Goal: Information Seeking & Learning: Learn about a topic

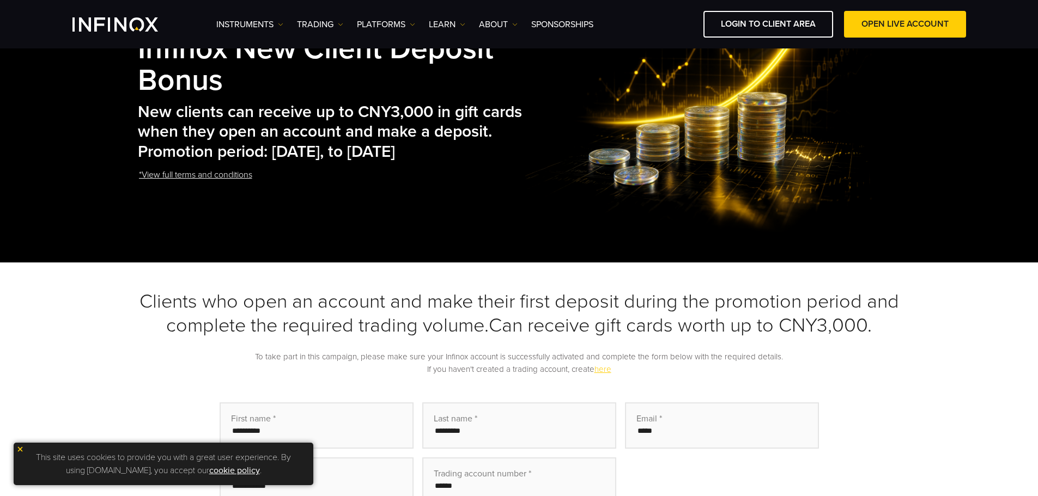
click at [21, 451] on img at bounding box center [20, 450] width 8 height 8
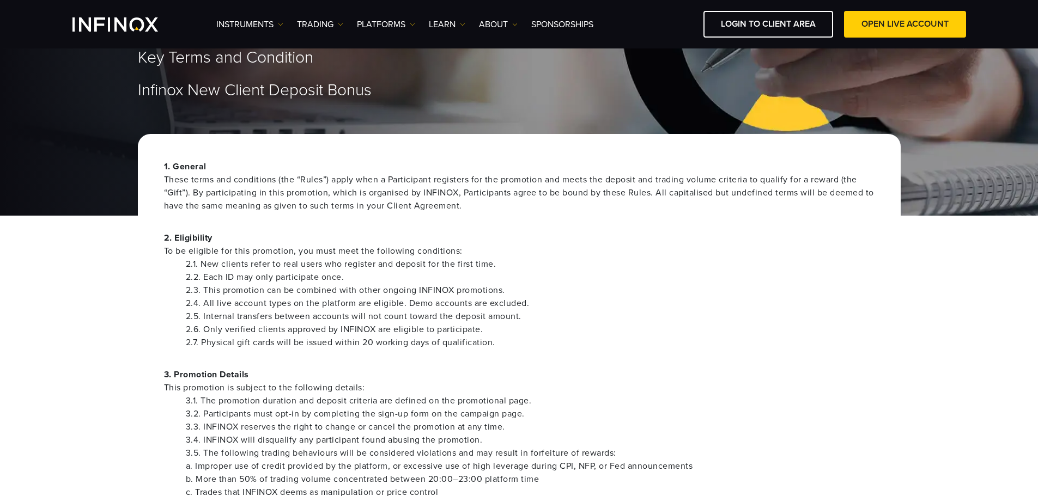
scroll to position [54, 0]
click at [226, 251] on span "To be eligible for this promotion, you must meet the following conditions:" at bounding box center [519, 251] width 710 height 13
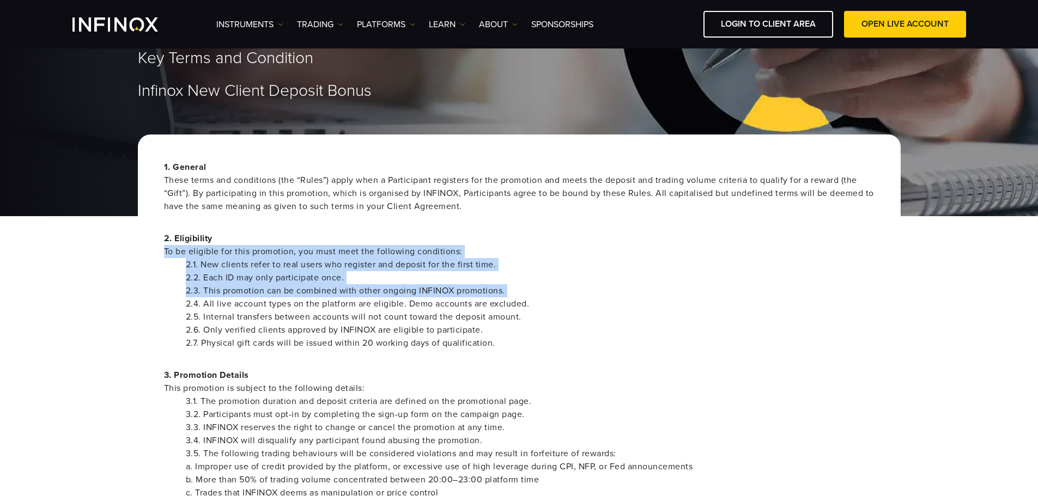
drag, startPoint x: 226, startPoint y: 251, endPoint x: 240, endPoint y: 299, distance: 49.5
click at [238, 297] on div "2. Eligibility To be eligible for this promotion, you must meet the following c…" at bounding box center [519, 291] width 710 height 118
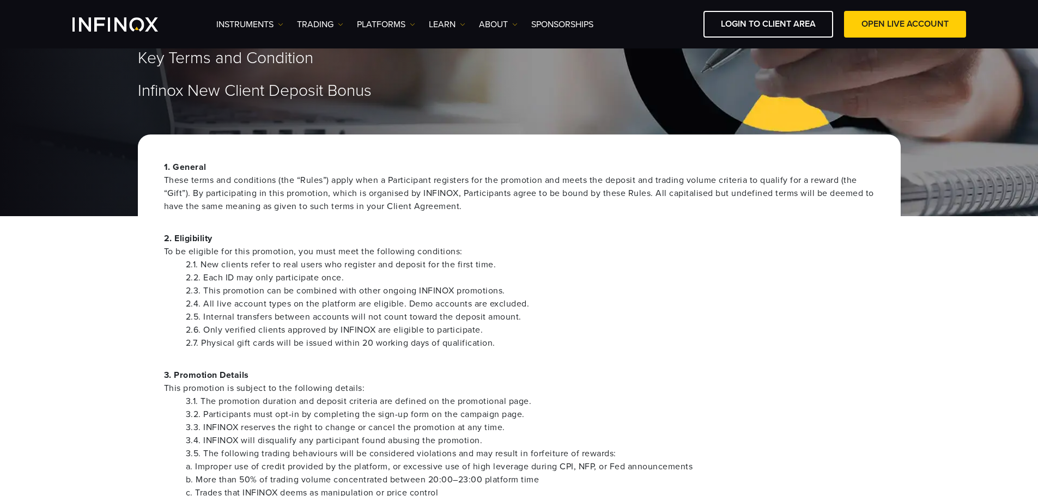
click at [243, 299] on li "2.4. All live account types on the platform are eligible. Demo accounts are exc…" at bounding box center [530, 303] width 689 height 13
drag, startPoint x: 246, startPoint y: 242, endPoint x: 267, endPoint y: 340, distance: 100.3
click at [264, 339] on div "2. Eligibility To be eligible for this promotion, you must meet the following c…" at bounding box center [519, 291] width 710 height 118
click at [283, 340] on li "2.7. Physical gift cards will be issued within 20 working days of qualification." at bounding box center [530, 343] width 689 height 13
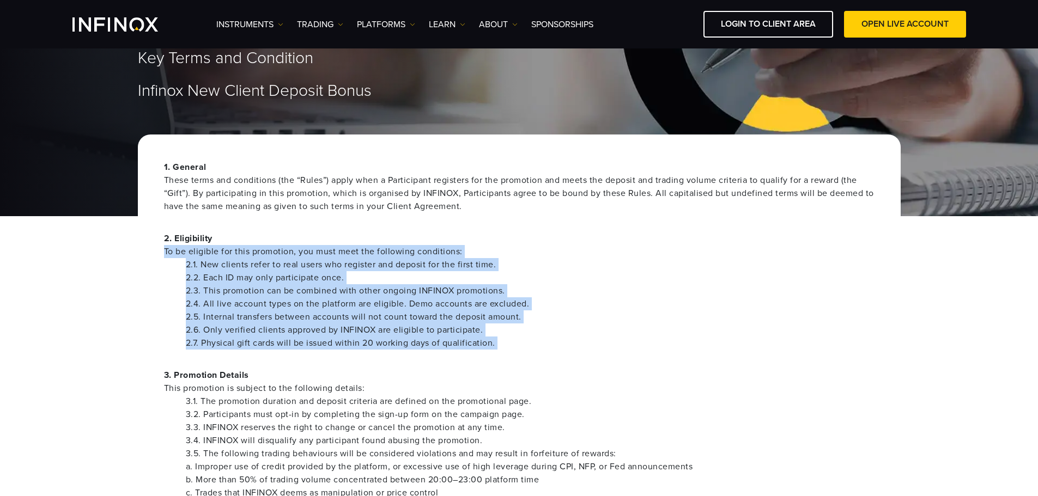
drag, startPoint x: 283, startPoint y: 340, endPoint x: 288, endPoint y: 245, distance: 95.4
click at [288, 245] on div "2. Eligibility To be eligible for this promotion, you must meet the following c…" at bounding box center [519, 291] width 710 height 118
click at [268, 299] on li "2.4. All live account types on the platform are eligible. Demo accounts are exc…" at bounding box center [530, 303] width 689 height 13
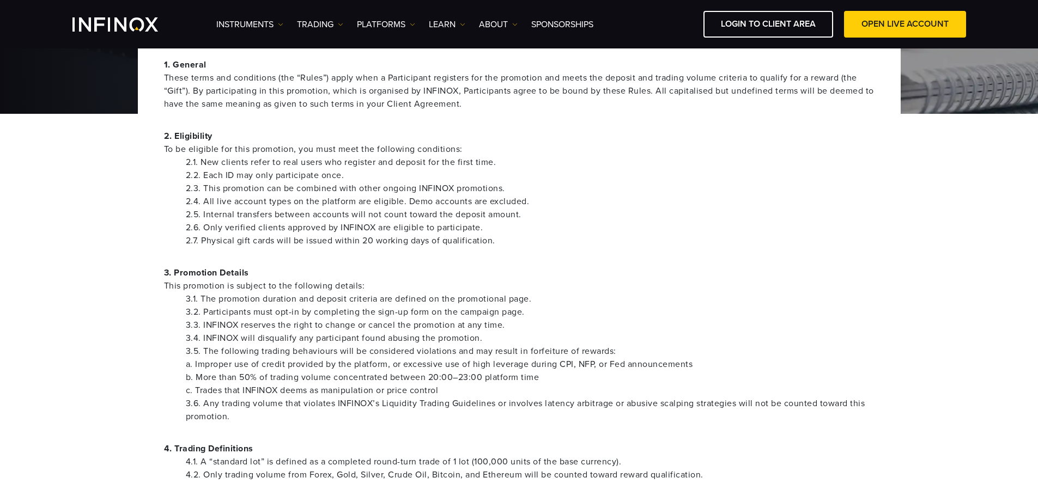
scroll to position [163, 0]
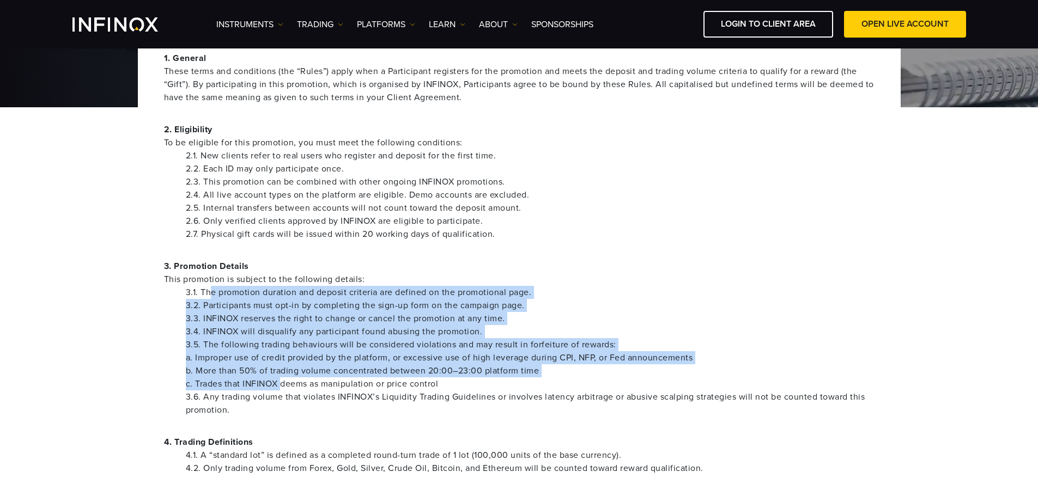
drag, startPoint x: 209, startPoint y: 294, endPoint x: 354, endPoint y: 405, distance: 183.0
click at [284, 389] on ul "3.1. The promotion duration and deposit criteria are defined on the promotional…" at bounding box center [519, 351] width 710 height 131
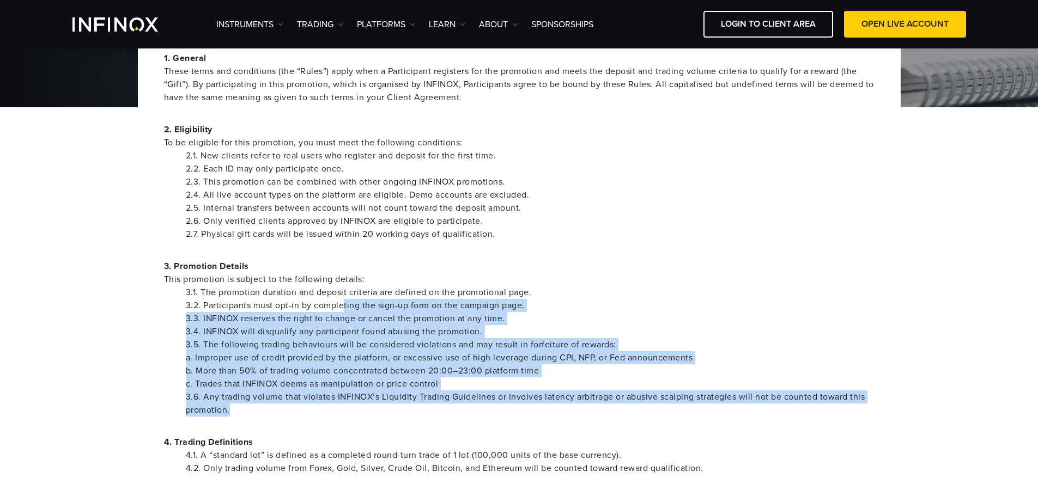
drag, startPoint x: 354, startPoint y: 405, endPoint x: 344, endPoint y: 300, distance: 106.1
click at [344, 300] on ul "3.1. The promotion duration and deposit criteria are defined on the promotional…" at bounding box center [519, 351] width 710 height 131
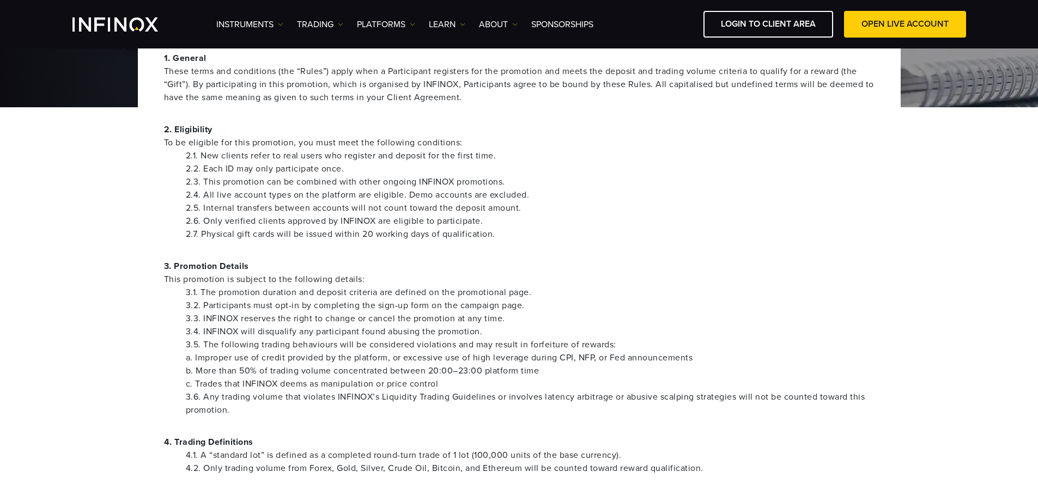
click at [344, 295] on li "3.1. The promotion duration and deposit criteria are defined on the promotional…" at bounding box center [530, 292] width 689 height 13
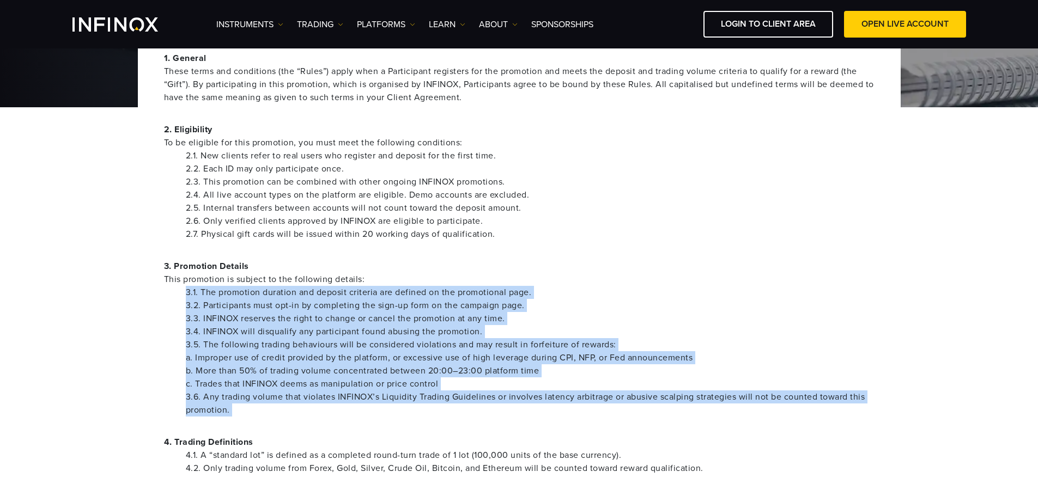
drag, startPoint x: 344, startPoint y: 295, endPoint x: 341, endPoint y: 395, distance: 100.3
click at [341, 394] on ul "3.1. The promotion duration and deposit criteria are defined on the promotional…" at bounding box center [519, 351] width 710 height 131
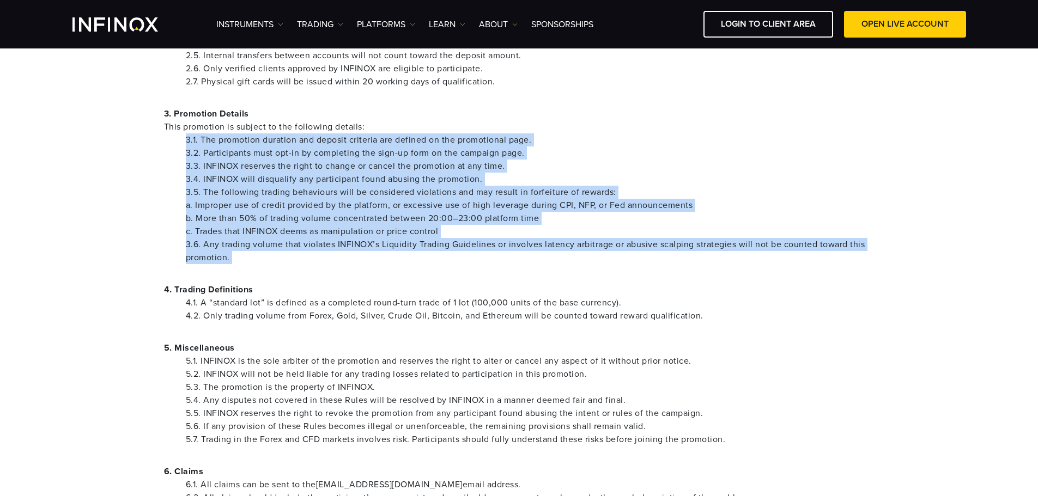
scroll to position [327, 0]
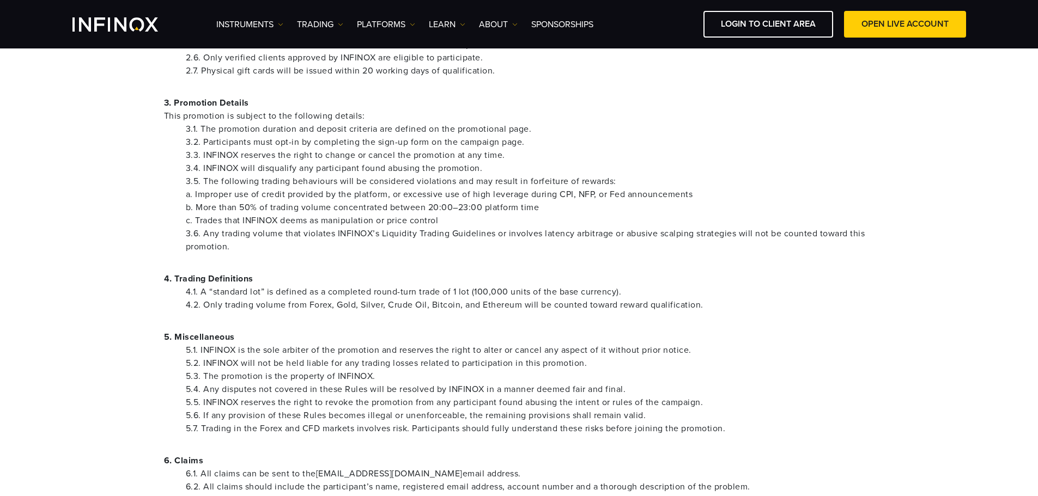
click at [275, 294] on li "4.1. A “standard lot” is defined as a completed round-turn trade of 1 lot (100,…" at bounding box center [530, 292] width 689 height 13
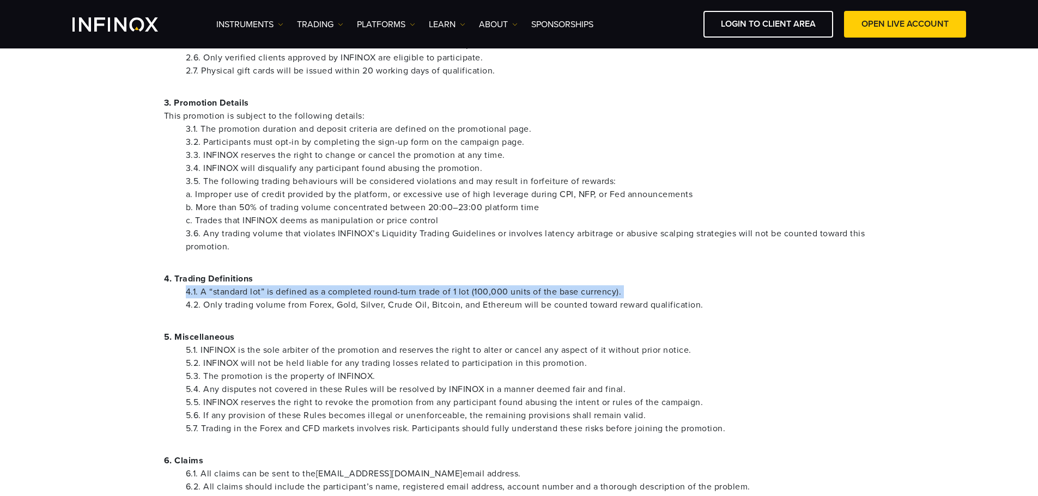
click at [275, 294] on li "4.1. A “standard lot” is defined as a completed round-turn trade of 1 lot (100,…" at bounding box center [530, 292] width 689 height 13
click at [289, 296] on li "4.1. A “standard lot” is defined as a completed round-turn trade of 1 lot (100,…" at bounding box center [530, 292] width 689 height 13
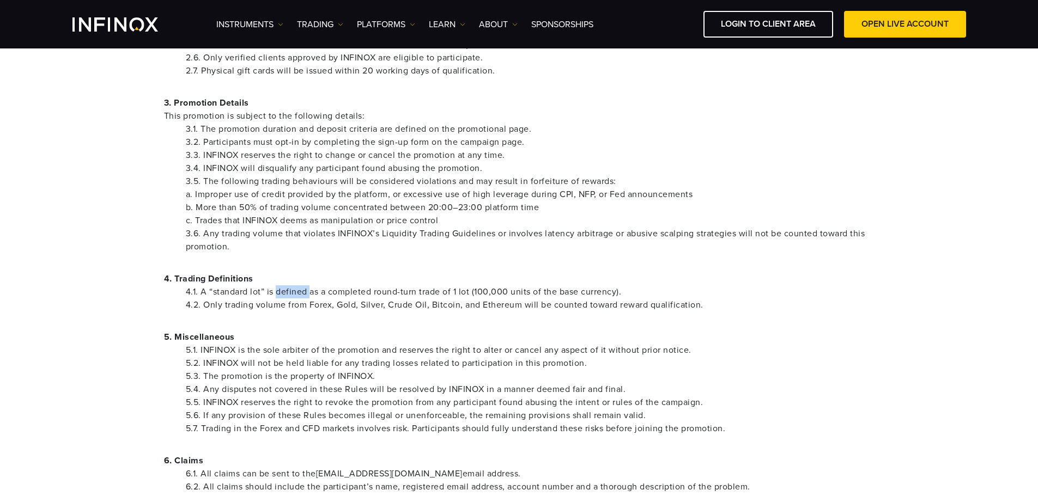
click at [289, 296] on li "4.1. A “standard lot” is defined as a completed round-turn trade of 1 lot (100,…" at bounding box center [530, 292] width 689 height 13
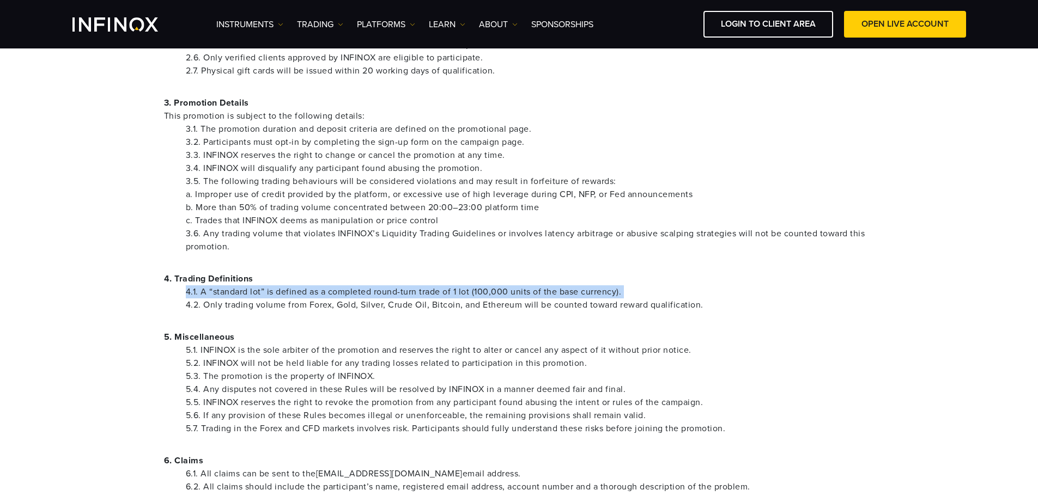
click at [289, 296] on li "4.1. A “standard lot” is defined as a completed round-turn trade of 1 lot (100,…" at bounding box center [530, 292] width 689 height 13
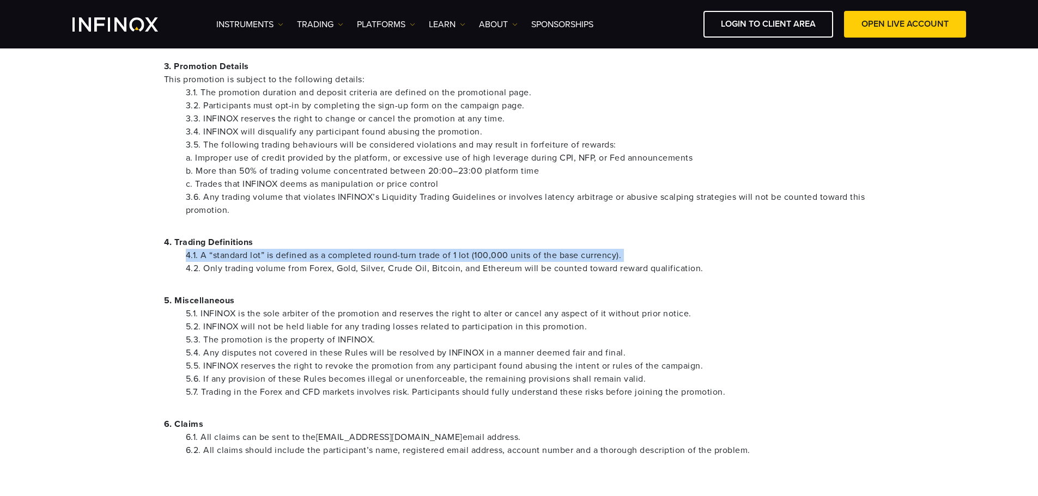
scroll to position [436, 0]
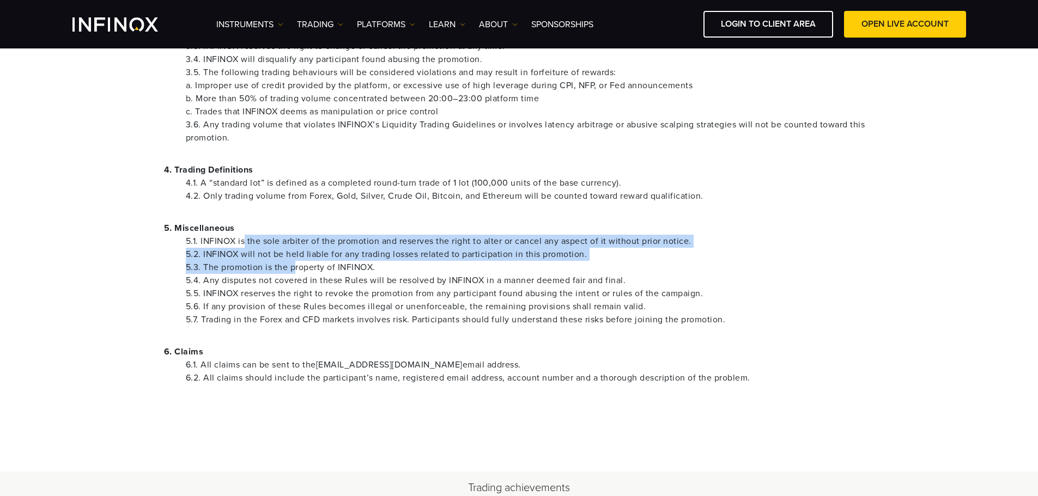
drag, startPoint x: 245, startPoint y: 241, endPoint x: 294, endPoint y: 274, distance: 58.9
click at [294, 272] on ul "5.1. INFINOX is the sole arbiter of the promotion and reserves the right to alt…" at bounding box center [519, 281] width 710 height 92
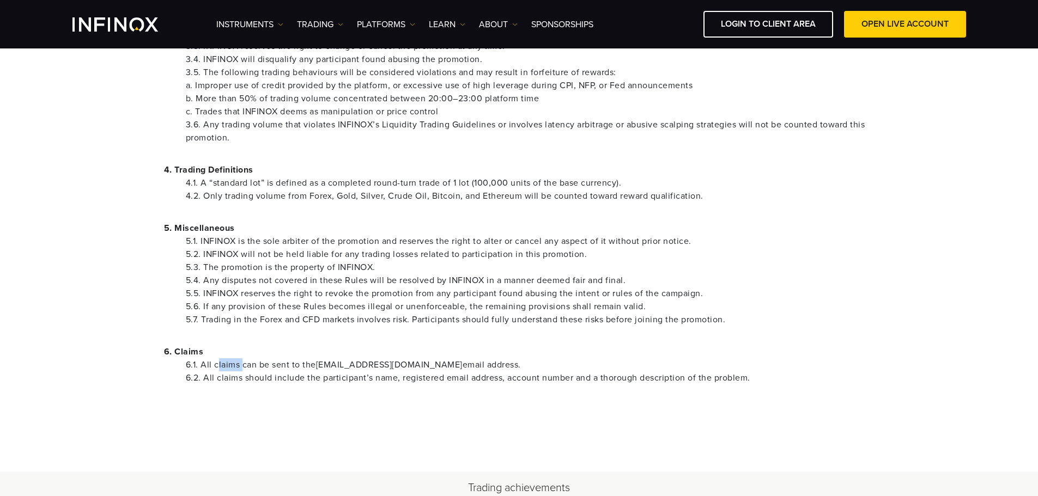
drag, startPoint x: 218, startPoint y: 361, endPoint x: 242, endPoint y: 364, distance: 24.1
click at [242, 364] on li "6.1. All claims can be sent to the promotions@infinox.com email address." at bounding box center [530, 365] width 689 height 13
click at [210, 374] on li "6.2. All claims should include the participant’s name, registered email address…" at bounding box center [530, 378] width 689 height 13
drag, startPoint x: 199, startPoint y: 365, endPoint x: 275, endPoint y: 363, distance: 75.8
click at [212, 365] on li "6.1. All claims can be sent to the promotions@infinox.com email address." at bounding box center [530, 365] width 689 height 13
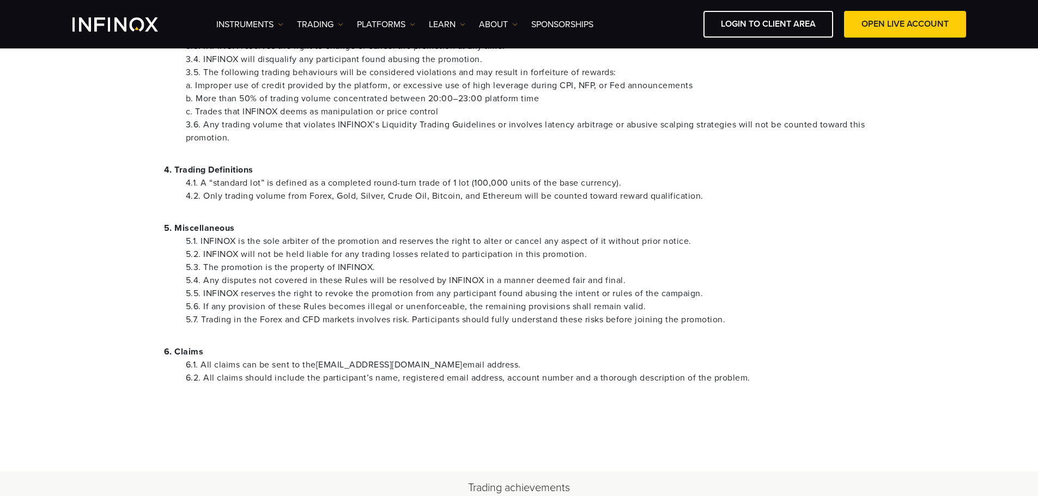
click at [284, 361] on li "6.1. All claims can be sent to the promotions@infinox.com email address." at bounding box center [530, 365] width 689 height 13
drag, startPoint x: 209, startPoint y: 366, endPoint x: 302, endPoint y: 372, distance: 93.4
click at [320, 370] on li "6.1. All claims can be sent to the promotions@infinox.com email address." at bounding box center [530, 365] width 689 height 13
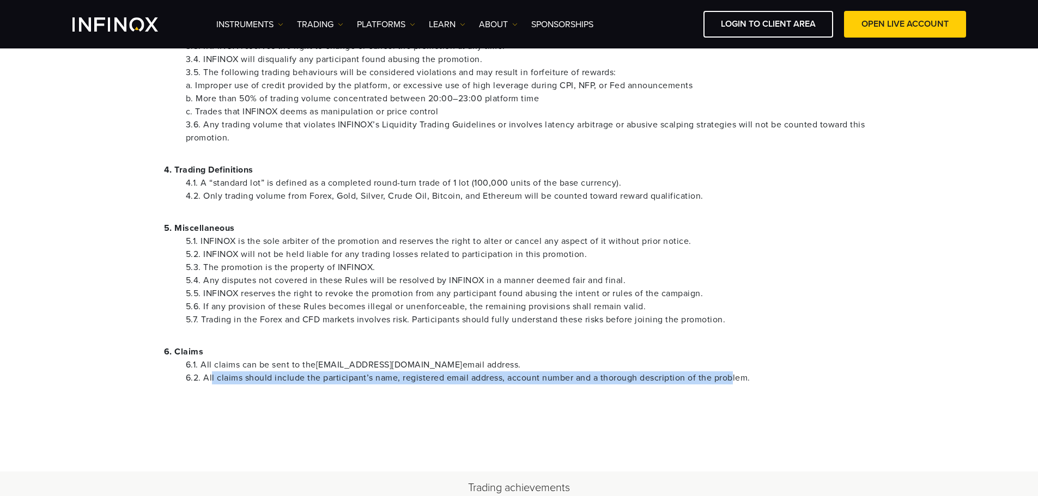
drag, startPoint x: 211, startPoint y: 384, endPoint x: 736, endPoint y: 385, distance: 524.7
click at [736, 385] on div "1. General These terms and conditions (the “Rules”) apply when a Participant re…" at bounding box center [519, 103] width 763 height 700
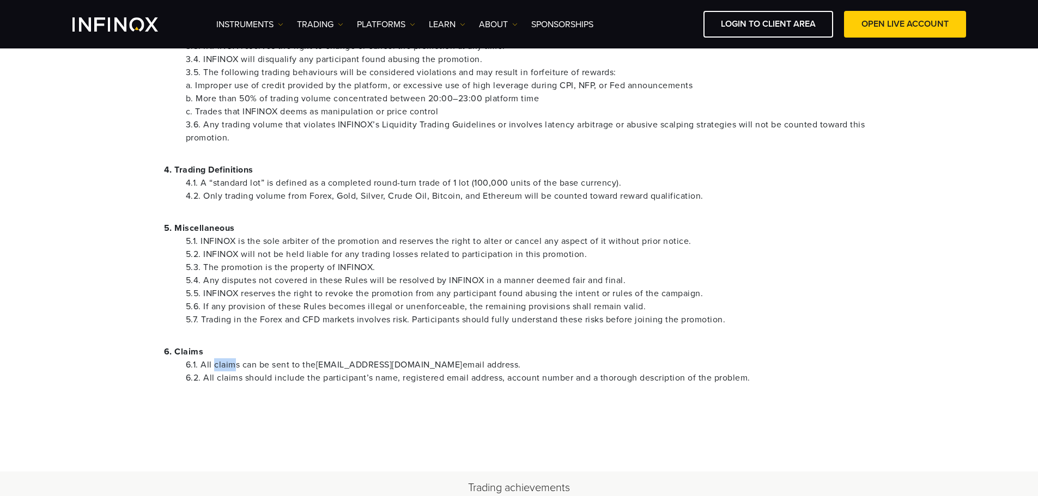
drag, startPoint x: 216, startPoint y: 365, endPoint x: 234, endPoint y: 365, distance: 18.0
click at [234, 365] on li "6.1. All claims can be sent to the promotions@infinox.com email address." at bounding box center [530, 365] width 689 height 13
drag, startPoint x: 241, startPoint y: 365, endPoint x: 213, endPoint y: 364, distance: 28.3
click at [213, 364] on li "6.1. All claims can be sent to the promotions@infinox.com email address." at bounding box center [530, 365] width 689 height 13
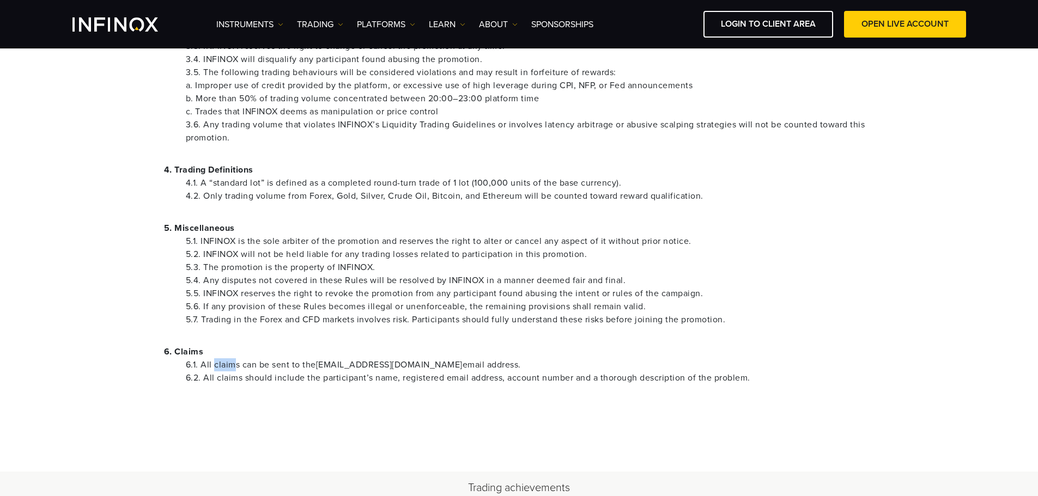
drag, startPoint x: 215, startPoint y: 363, endPoint x: 234, endPoint y: 366, distance: 19.8
click at [234, 366] on li "6.1. All claims can be sent to the promotions@infinox.com email address." at bounding box center [530, 365] width 689 height 13
copy li "claim"
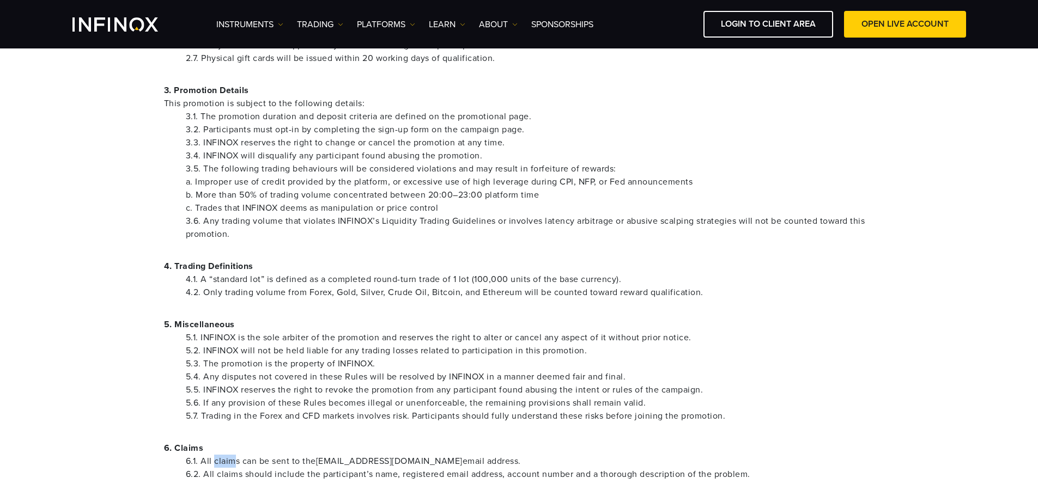
scroll to position [163, 0]
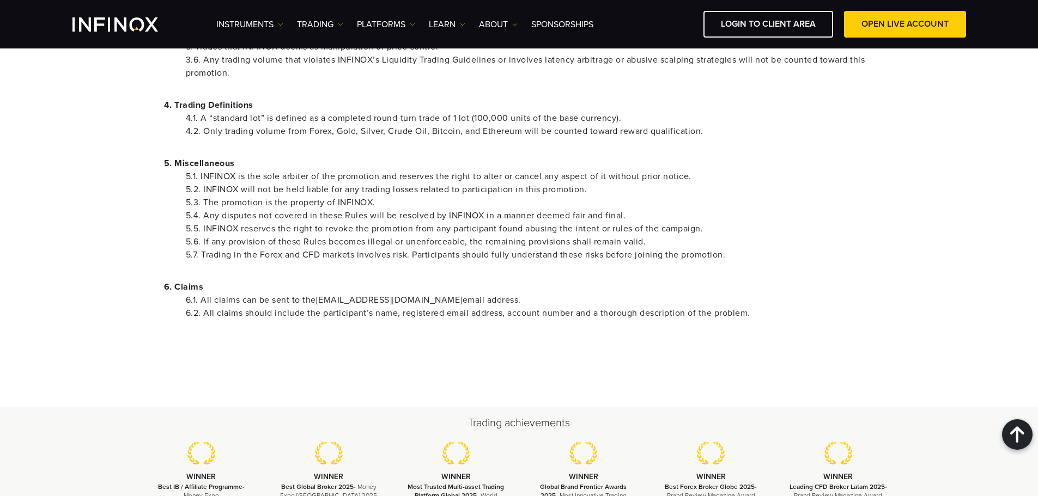
scroll to position [490, 0]
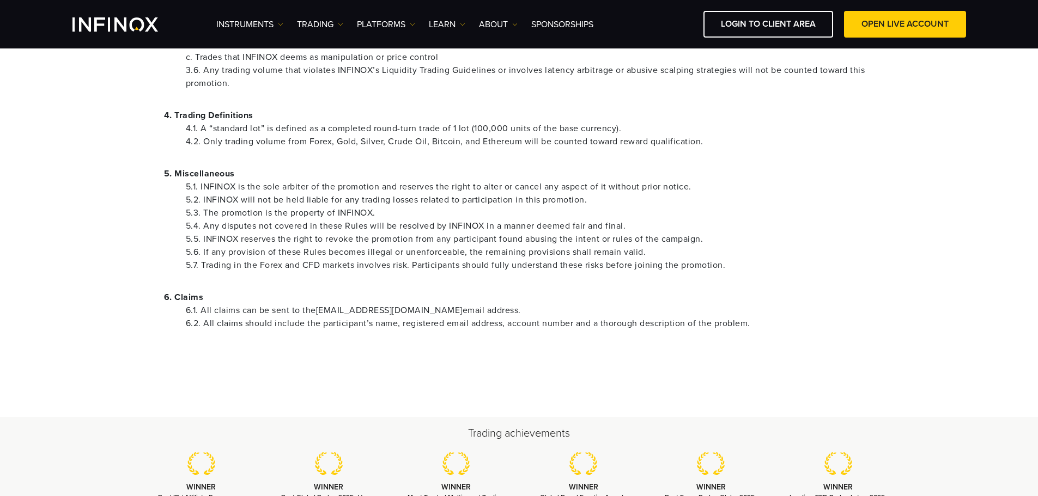
click at [196, 300] on p "6. Claims" at bounding box center [519, 297] width 710 height 13
click at [319, 329] on li "6.2. All claims should include the participant’s name, registered email address…" at bounding box center [530, 323] width 689 height 13
drag, startPoint x: 263, startPoint y: 327, endPoint x: 604, endPoint y: 332, distance: 340.6
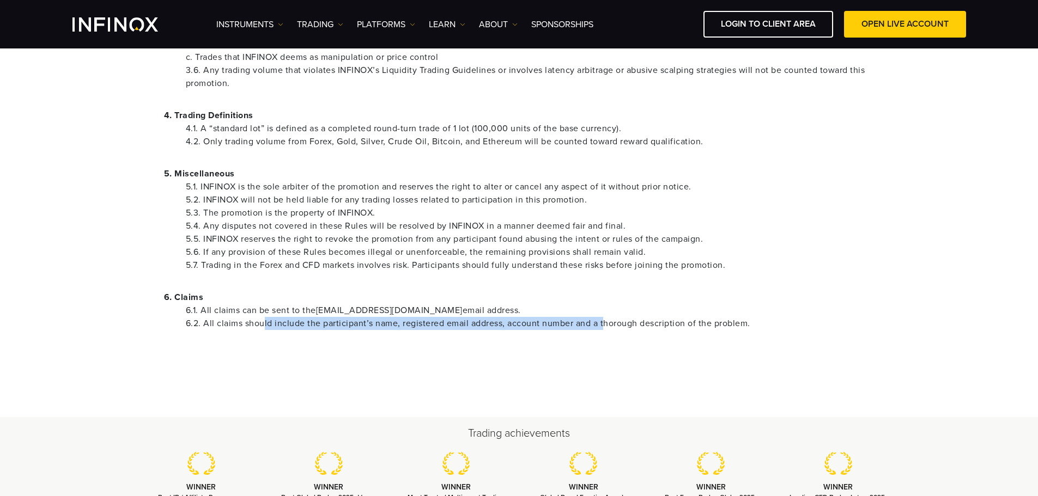
click at [604, 332] on div "1. General These terms and conditions (the “Rules”) apply when a Participant re…" at bounding box center [519, 49] width 763 height 700
click at [348, 321] on li "6.2. All claims should include the participant’s name, registered email address…" at bounding box center [530, 323] width 689 height 13
drag, startPoint x: 676, startPoint y: 315, endPoint x: 254, endPoint y: 334, distance: 422.1
click at [254, 334] on div "1. General These terms and conditions (the “Rules”) apply when a Participant re…" at bounding box center [519, 49] width 763 height 700
click at [302, 233] on li "5.5. INFINOX reserves the right to revoke the promotion from any participant fo…" at bounding box center [530, 239] width 689 height 13
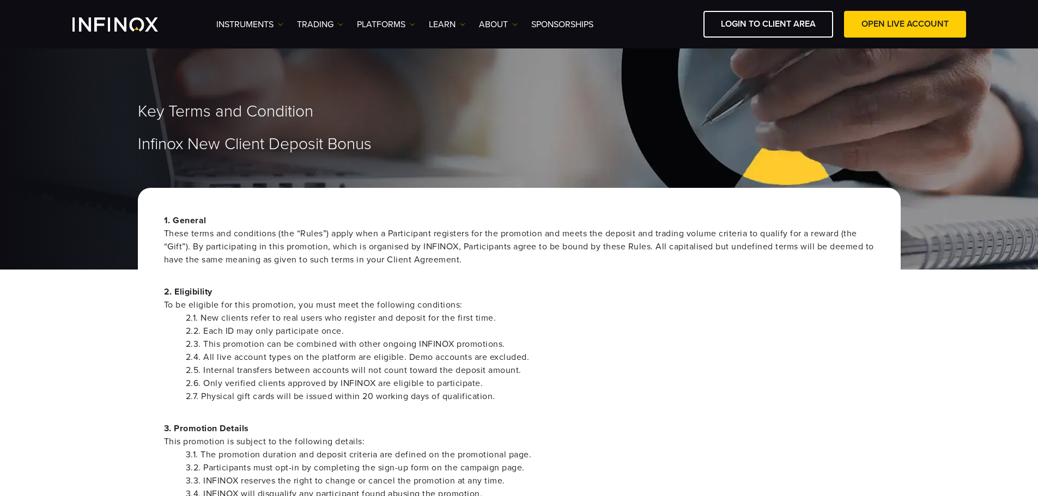
scroll to position [0, 0]
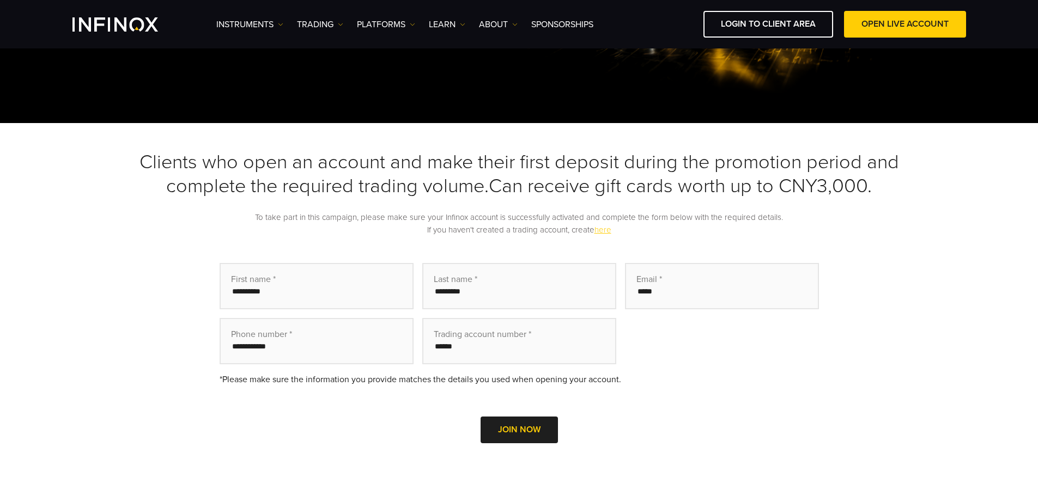
scroll to position [208, 0]
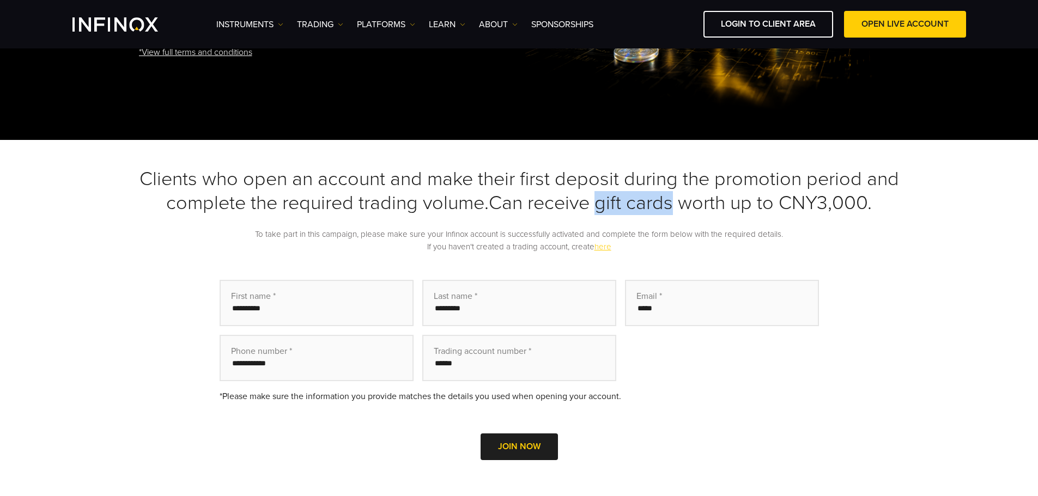
copy h3 "gift cards"
